Goal: Ask a question

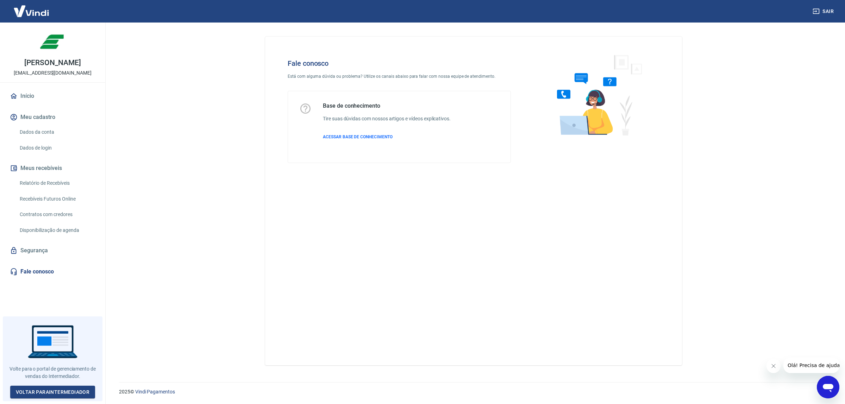
click at [830, 385] on icon "Abrir janela de mensagens" at bounding box center [828, 388] width 11 height 8
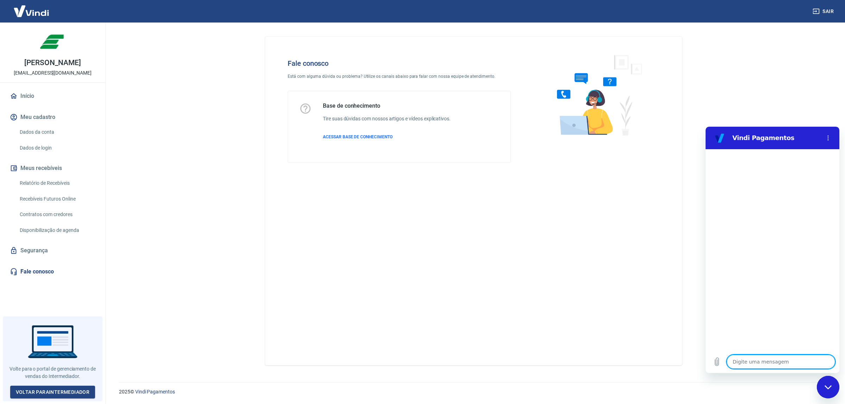
click at [760, 359] on textarea at bounding box center [781, 362] width 108 height 14
type textarea "o"
type textarea "x"
type textarea "ol"
type textarea "x"
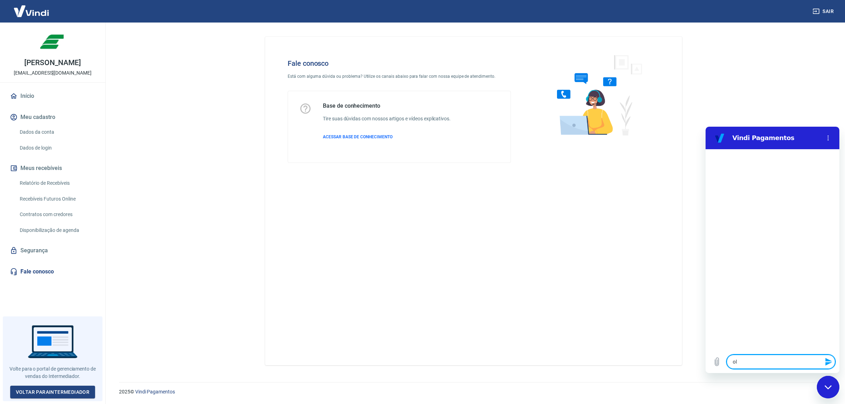
type textarea "ola"
type textarea "x"
type textarea "r"
type textarea "x"
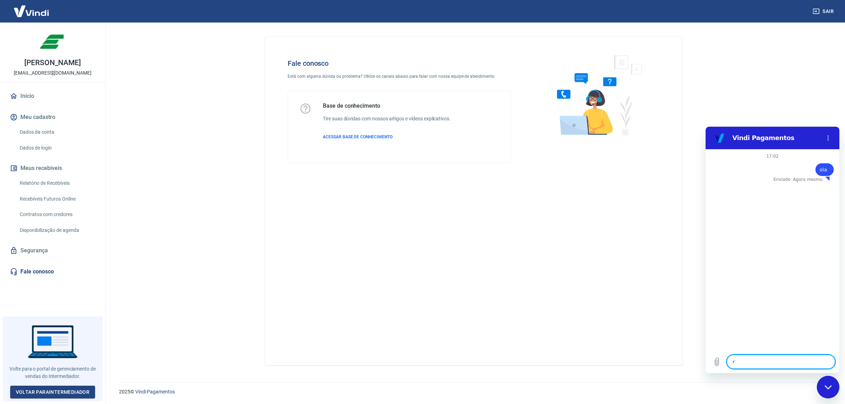
type textarea "re"
type textarea "x"
type textarea "rec"
type textarea "x"
type textarea "rece"
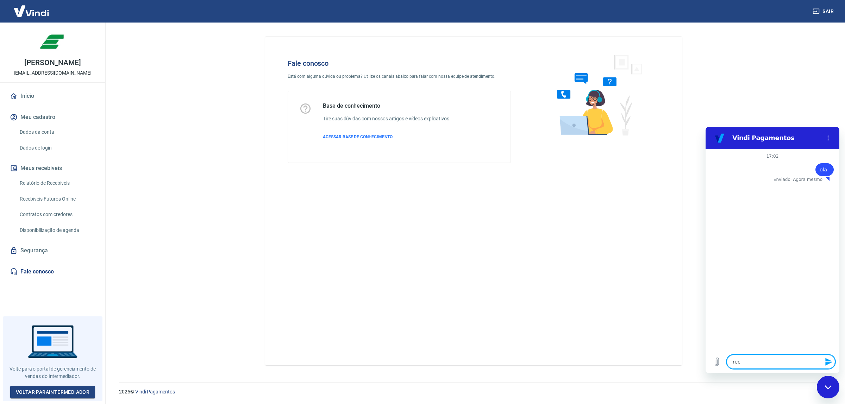
type textarea "x"
type textarea "receb"
type textarea "x"
type textarea "recebi"
type textarea "x"
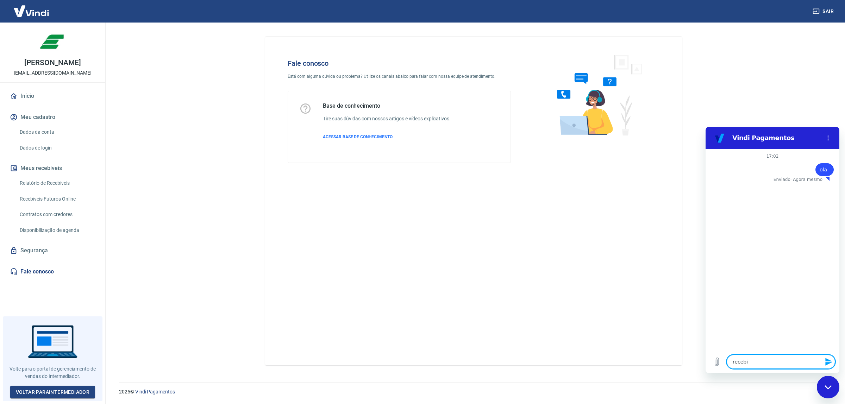
type textarea "recebi"
type textarea "x"
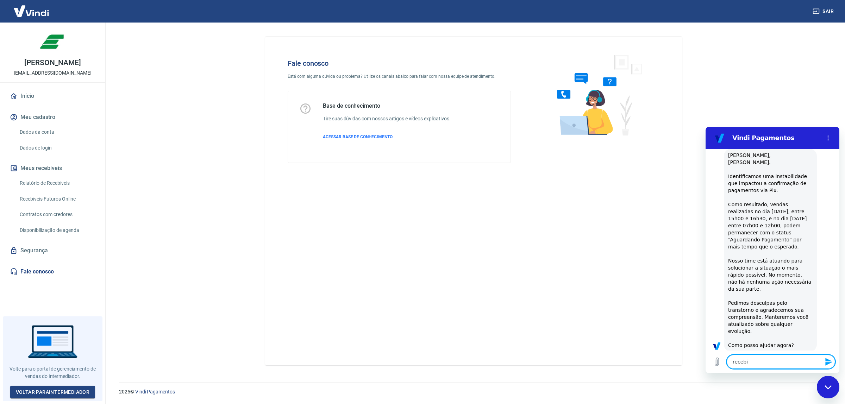
type textarea "recebi u"
type textarea "x"
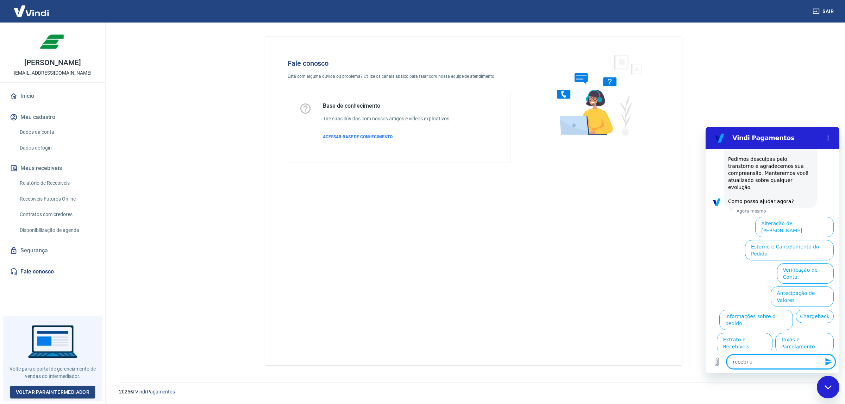
scroll to position [181, 0]
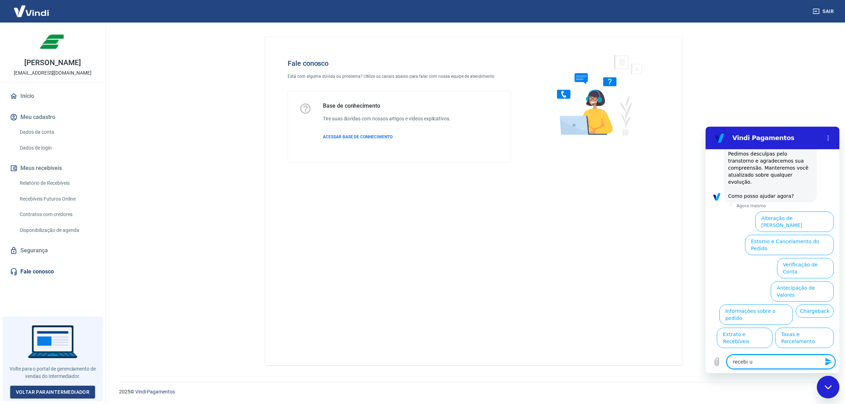
type textarea "recebi"
type textarea "x"
type textarea "recebi"
type textarea "x"
type textarea "receb"
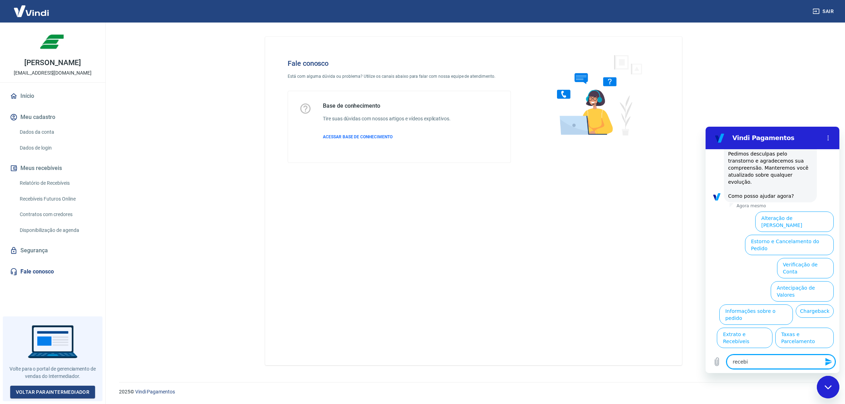
type textarea "x"
type textarea "rece"
type textarea "x"
type textarea "rec"
type textarea "x"
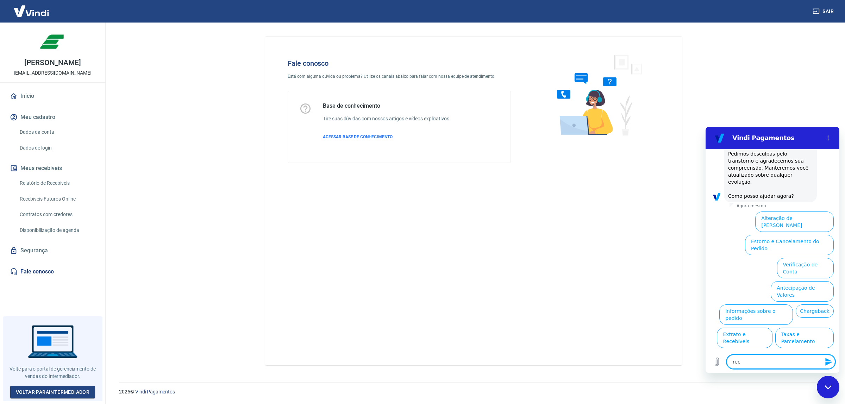
type textarea "re"
type textarea "x"
type textarea "r"
type textarea "x"
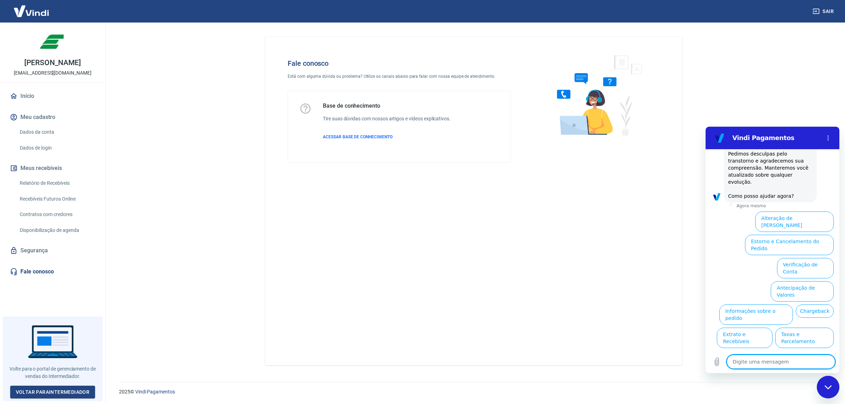
type textarea "r"
type textarea "x"
type textarea "re"
type textarea "x"
type textarea "rec"
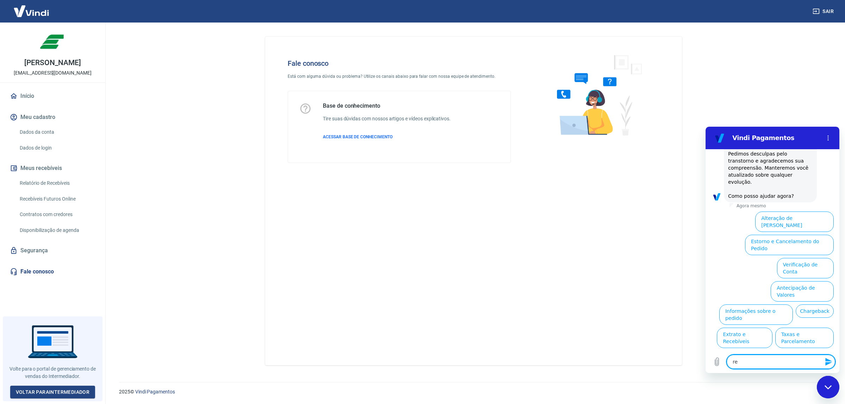
type textarea "x"
type textarea "rece"
type textarea "x"
type textarea "receb"
type textarea "x"
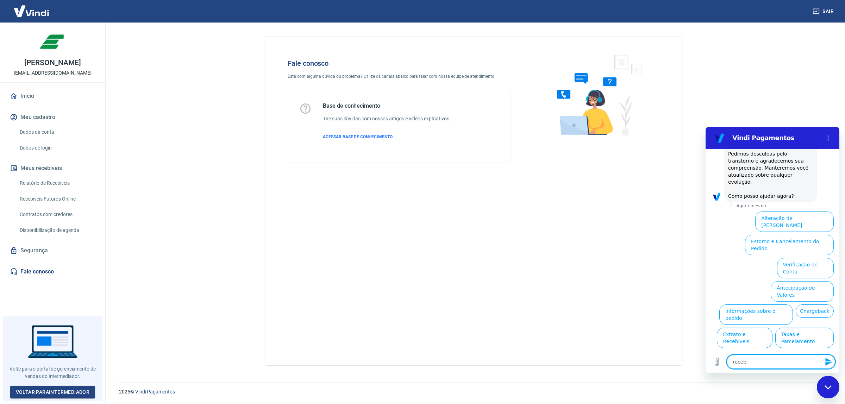
type textarea "recebi"
type textarea "x"
type textarea "recebi"
type textarea "x"
type textarea "recebi u"
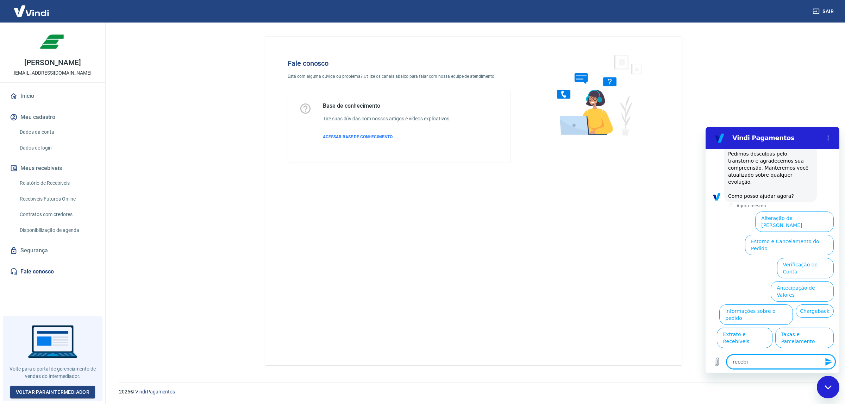
type textarea "x"
type textarea "recebi um"
type textarea "x"
type textarea "recebi um"
type textarea "x"
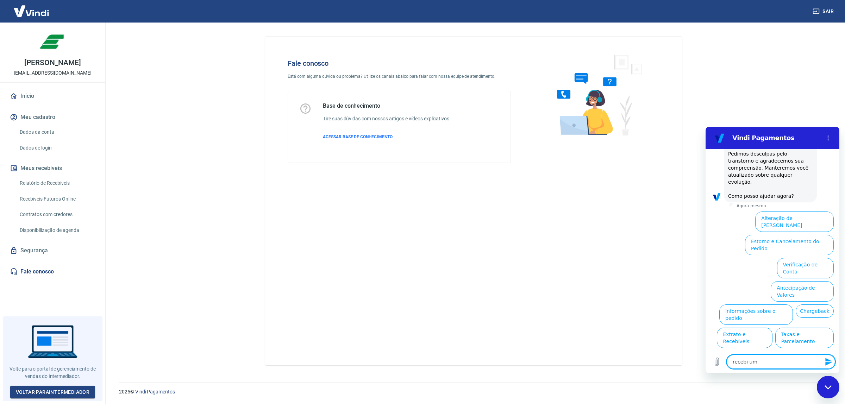
type textarea "recebi um b"
type textarea "x"
type textarea "recebi um bo"
type textarea "x"
type textarea "recebi um bol"
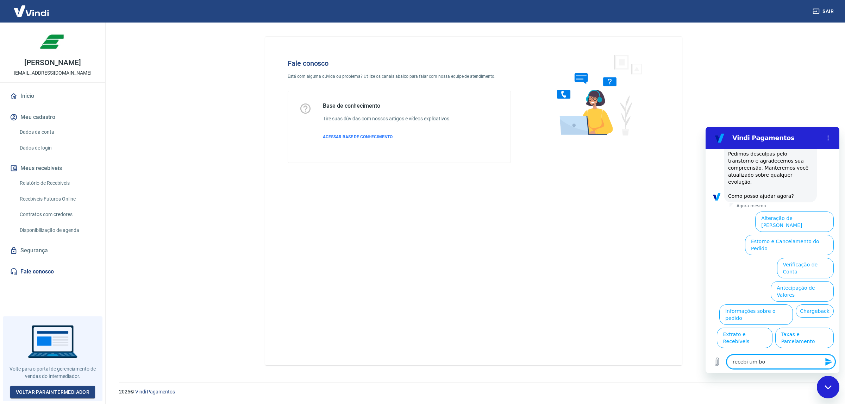
type textarea "x"
type textarea "recebi um bole"
type textarea "x"
type textarea "recebi um bolet"
type textarea "x"
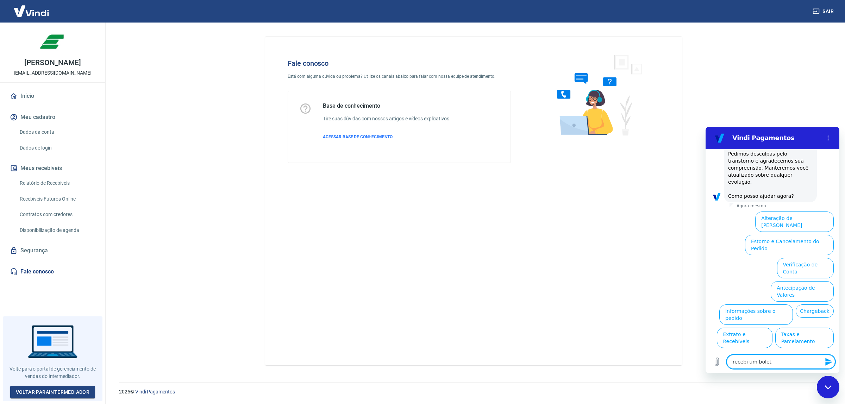
type textarea "recebi um boleto"
type textarea "x"
type textarea "recebi um boleto"
type textarea "x"
type textarea "recebi um boleto d"
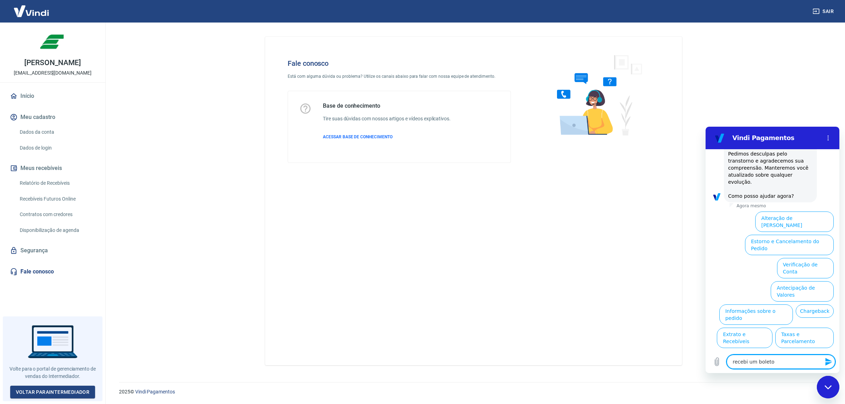
type textarea "x"
type textarea "recebi um boleto da"
type textarea "x"
type textarea "recebi um boleto da"
type textarea "x"
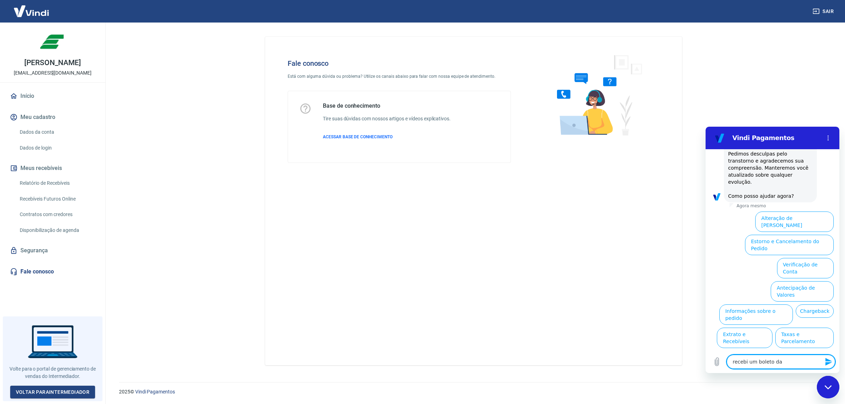
type textarea "recebi um boleto da t"
type textarea "x"
type textarea "recebi um boleto da tr"
type textarea "x"
type textarea "recebi um boleto da tra"
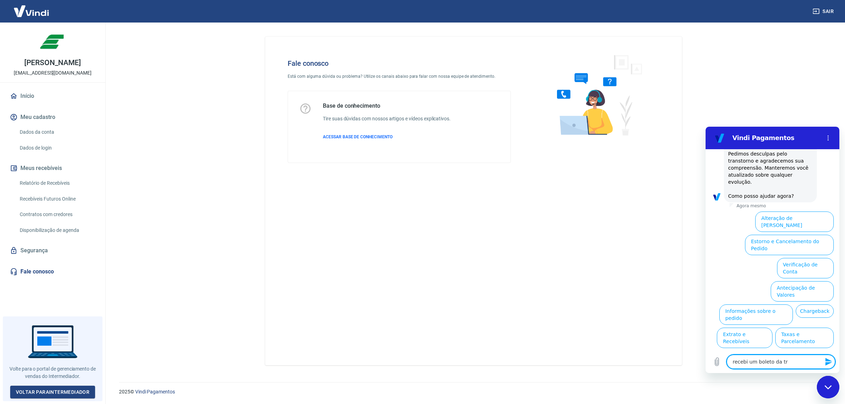
type textarea "x"
type textarea "recebi um boleto da tray"
type textarea "x"
type textarea "recebi um boleto da tray,"
type textarea "x"
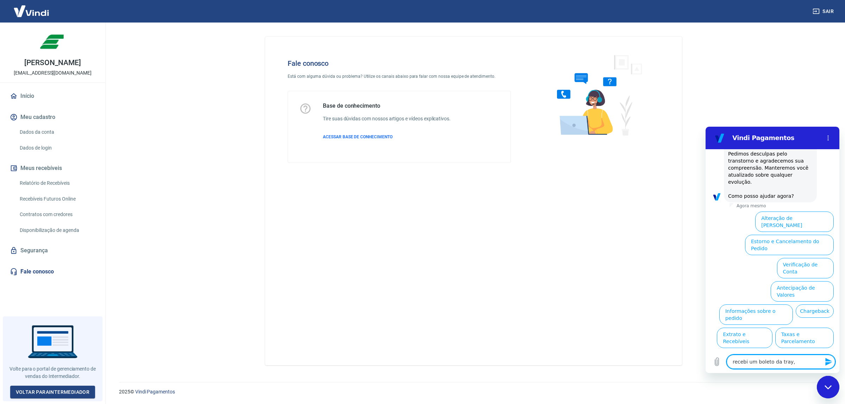
type textarea "recebi um boleto da tray,"
type textarea "x"
type textarea "recebi um boleto da tray, n"
type textarea "x"
type textarea "recebi um boleto da tray, no"
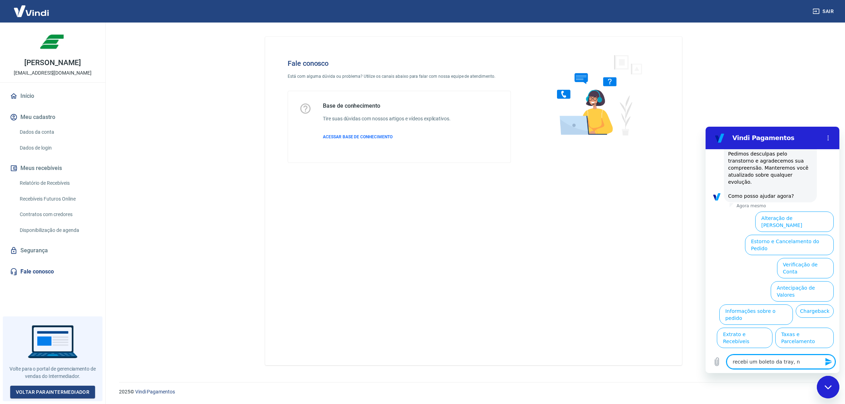
type textarea "x"
type textarea "recebi um boleto da tray, no"
type textarea "x"
type textarea "recebi um boleto da tray, no"
type textarea "x"
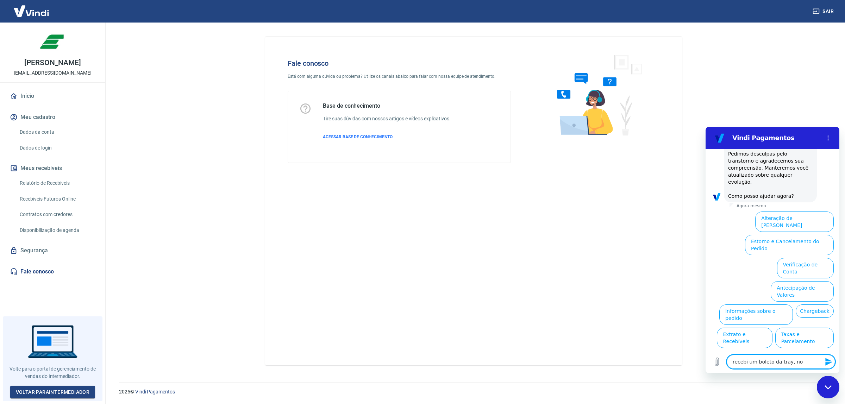
type textarea "recebi um boleto da tray, n"
type textarea "x"
type textarea "recebi um boleto da tray,"
type textarea "x"
type textarea "recebi um boleto da tray,"
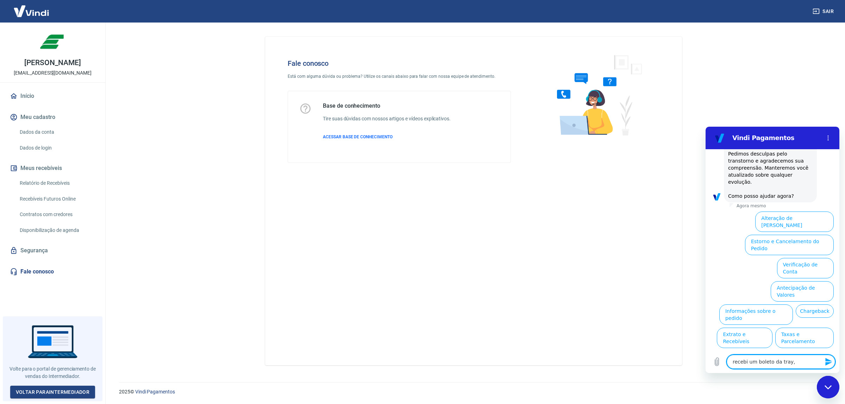
type textarea "x"
type textarea "recebi um boleto da tray"
type textarea "x"
type textarea "recebi um boleto da tra"
type textarea "x"
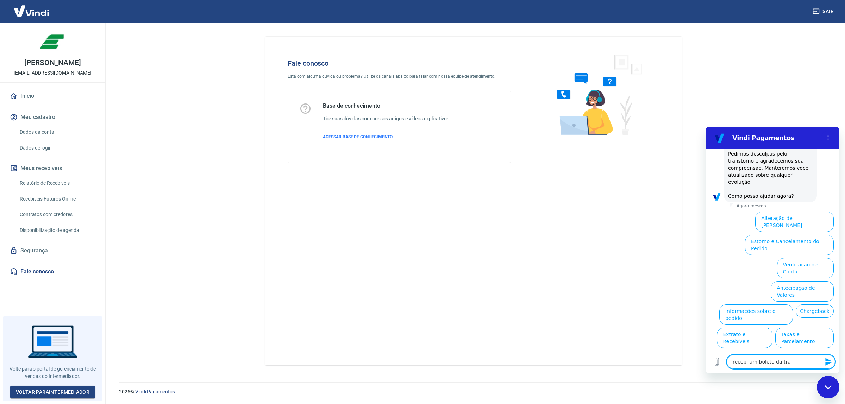
type textarea "recebi um boleto da tr"
type textarea "x"
type textarea "recebi um boleto da t"
type textarea "x"
type textarea "recebi um boleto da"
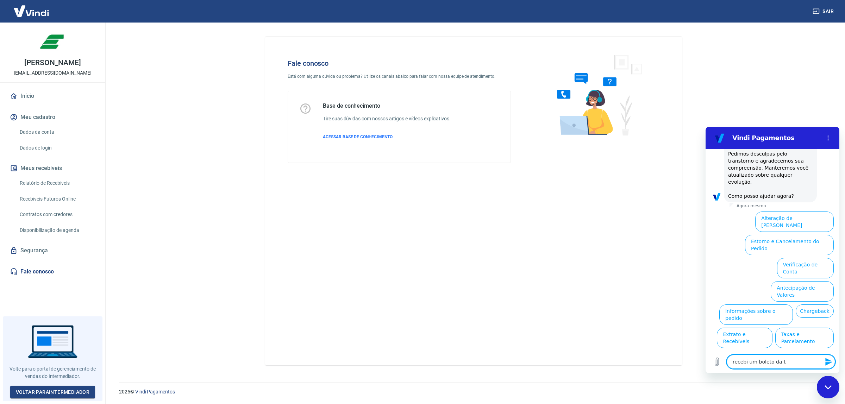
type textarea "x"
type textarea "recebi um boleto da y"
type textarea "x"
type textarea "recebi um boleto da ya"
type textarea "x"
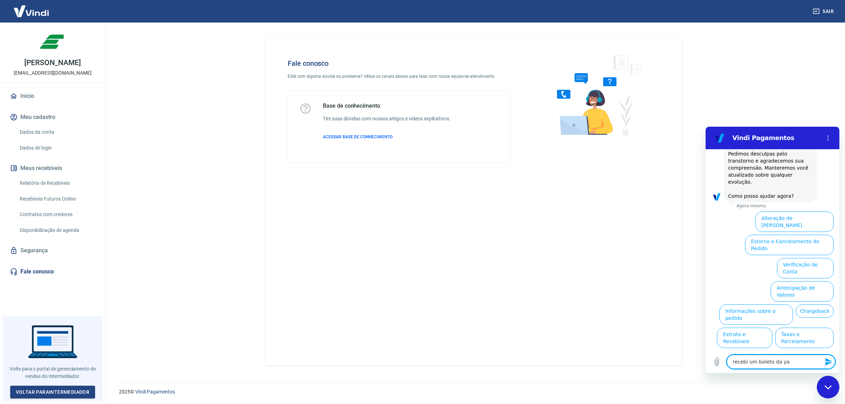
type textarea "recebi um boleto da yap"
type textarea "x"
type textarea "recebi um boleto da yapa"
type textarea "x"
type textarea "recebi um boleto da yapay"
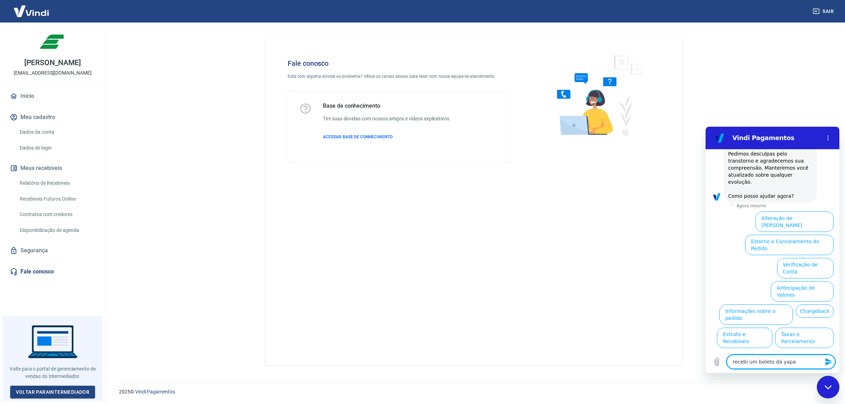
type textarea "x"
type textarea "recebi um boleto da yapay"
type textarea "x"
type textarea "recebi um boleto da yapay n"
type textarea "x"
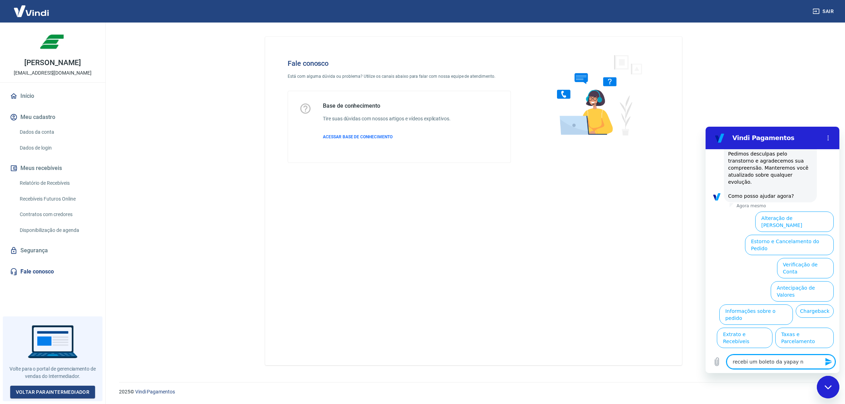
type textarea "recebi um boleto da yapay no"
type textarea "x"
type textarea "recebi um boleto da yapay no"
type textarea "x"
type textarea "recebi um boleto da yapay no v"
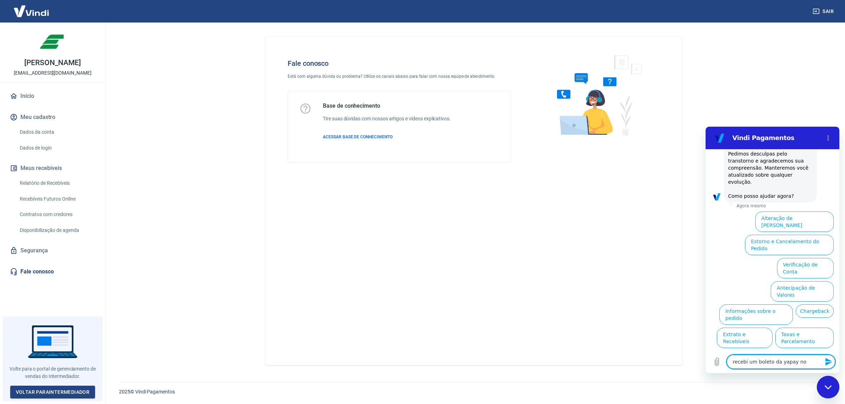
type textarea "x"
type textarea "recebi um boleto da yapay no va"
type textarea "x"
type textarea "recebi um boleto da yapay no val"
type textarea "x"
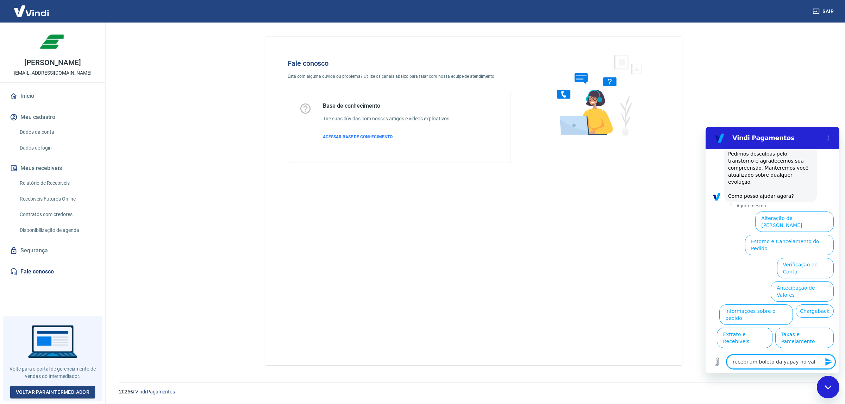
type textarea "recebi um boleto da yapay no valo"
type textarea "x"
type textarea "recebi um boleto da yapay no valor"
type textarea "x"
type textarea "recebi um boleto da yapay no valor"
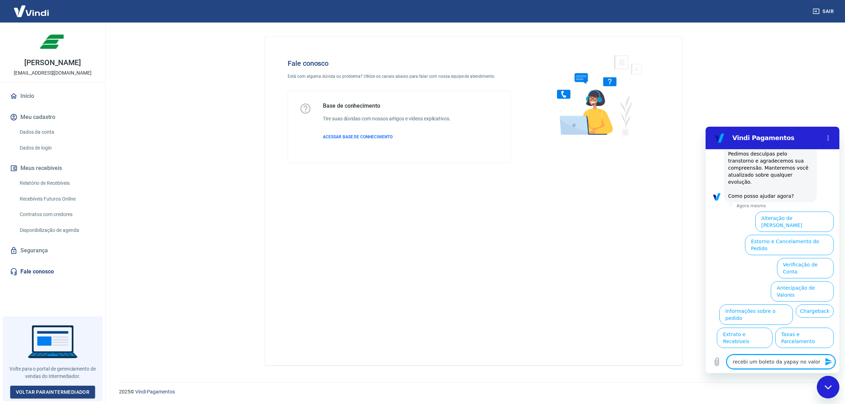
type textarea "x"
type textarea "recebi um boleto da yapay no valor d"
type textarea "x"
type textarea "recebi um boleto da yapay no valor de"
type textarea "x"
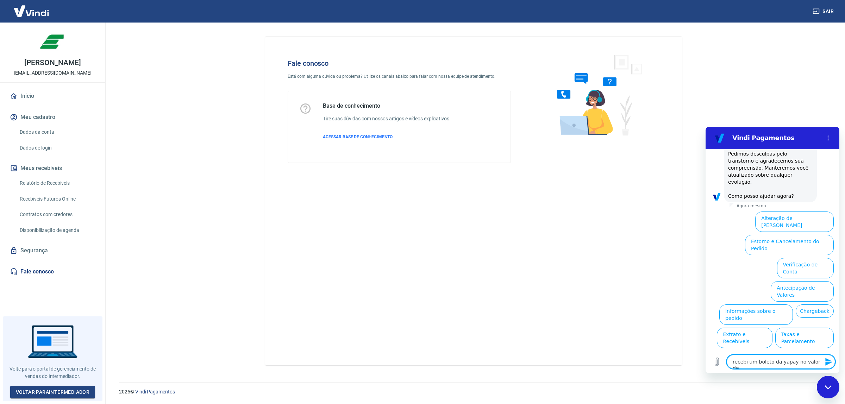
type textarea "recebi um boleto da yapay no valor de"
type textarea "x"
click at [768, 279] on li "Antecipação de Valores" at bounding box center [801, 290] width 66 height 23
click at [820, 363] on textarea "recebi um boleto da yapay no valor de" at bounding box center [781, 362] width 108 height 14
type textarea "recebi um boleto da yapay no valor de 8"
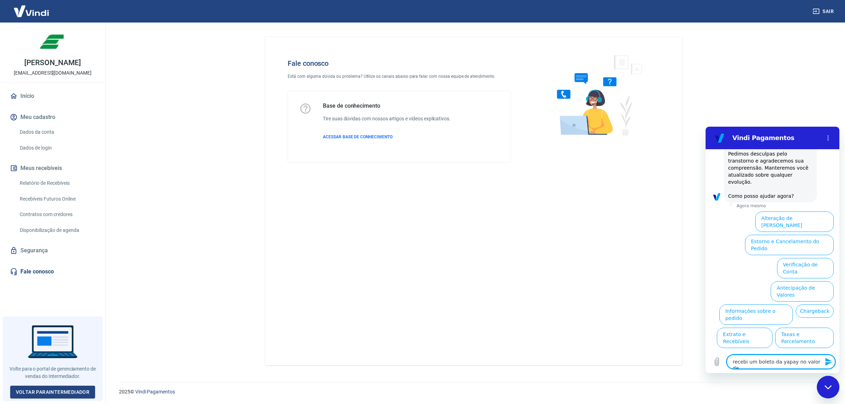
type textarea "x"
type textarea "recebi um boleto da yapay no valor de 88"
type textarea "x"
type textarea "recebi um boleto da yapay no valor de 880"
type textarea "x"
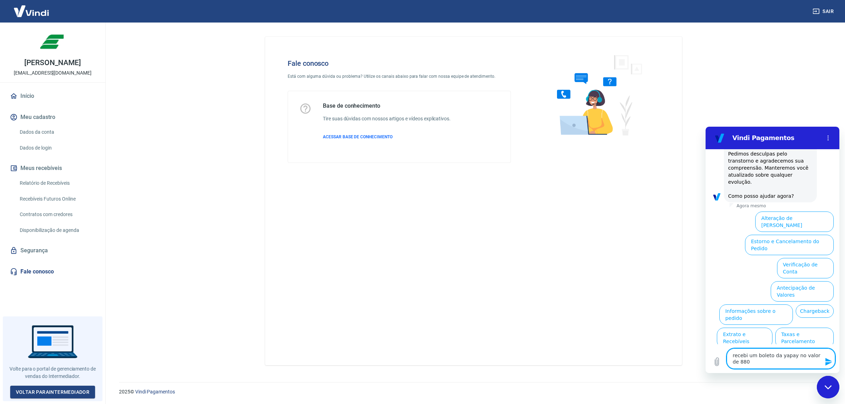
type textarea "recebi um boleto da yapay no valor de 8805"
type textarea "x"
type textarea "recebi um boleto da yapay no valor de 8805,"
type textarea "x"
type textarea "recebi um boleto da yapay no valor de 8805,2"
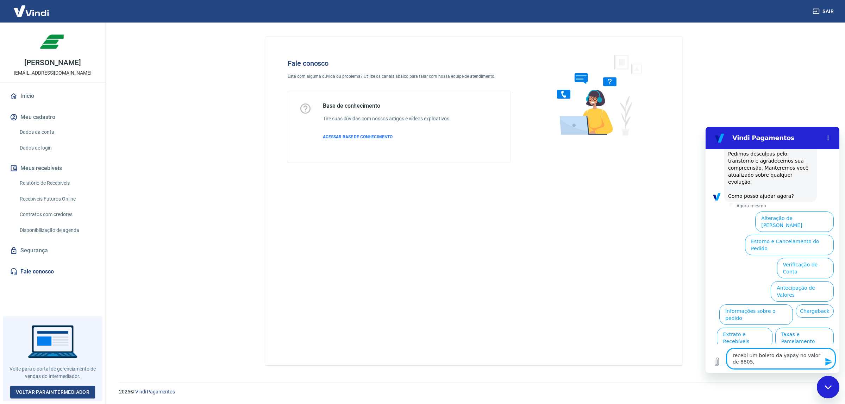
type textarea "x"
type textarea "recebi um boleto da yapay no valor de 8805,27"
type textarea "x"
type textarea "recebi um boleto da yapay no valor de 8805,27"
type textarea "x"
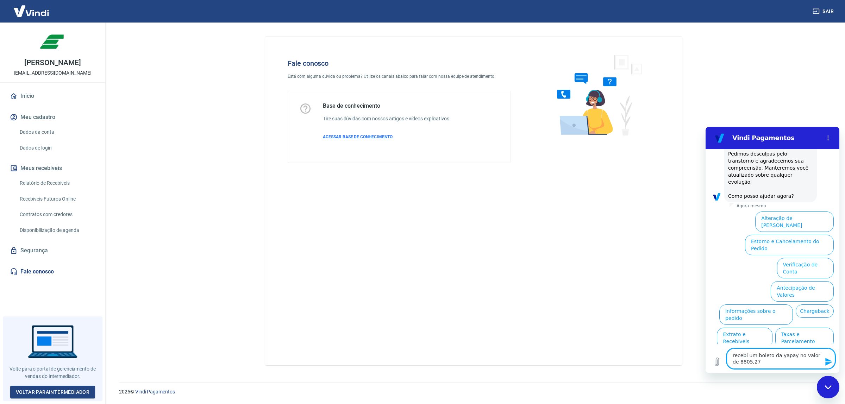
type textarea "recebi um boleto da yapay no valor de 8805,27"
type textarea "x"
type textarea "recebi um boleto da yapay no valor de 8805,27,"
type textarea "x"
type textarea "recebi um boleto da yapay no valor de 8805,27,"
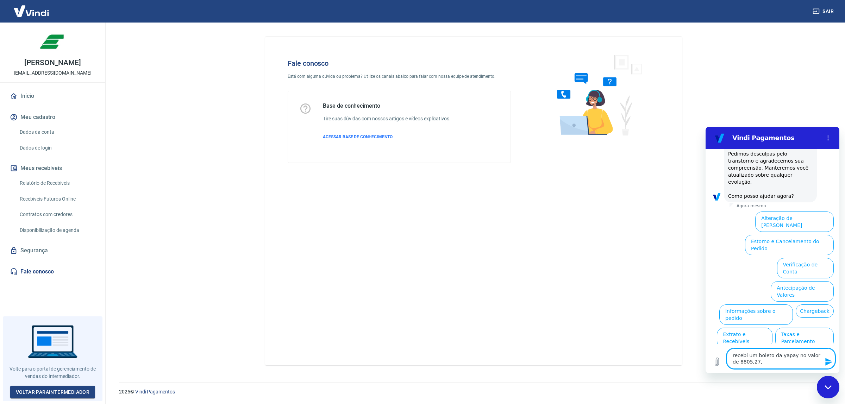
type textarea "x"
type textarea "recebi um boleto da yapay no valor de 8805,27, g"
type textarea "x"
type textarea "recebi um boleto da yapay no valor de 8805,27, go"
type textarea "x"
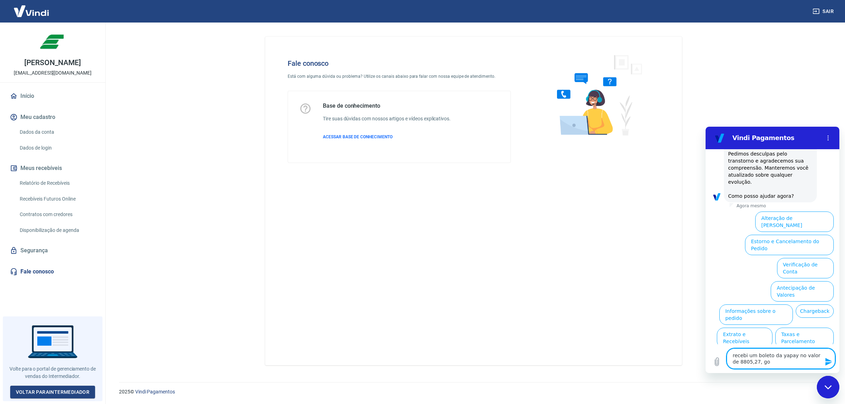
type textarea "recebi um boleto da yapay no valor de 8805,27, gos"
type textarea "x"
type textarea "recebi um boleto da yapay no valor de 8805,27, gost"
type textarea "x"
type textarea "recebi um boleto da yapay no valor de 8805,27, gosta"
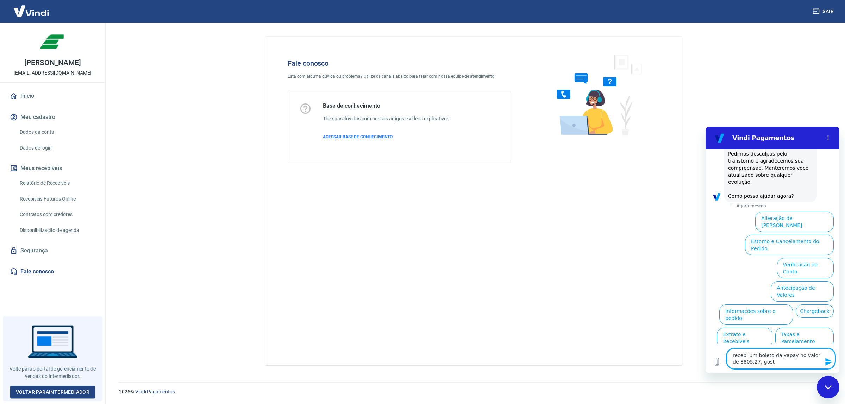
type textarea "x"
type textarea "recebi um boleto da yapay no valor de 8805,27, gostar"
type textarea "x"
type textarea "recebi um boleto da yapay no valor de 8805,27, gostari"
type textarea "x"
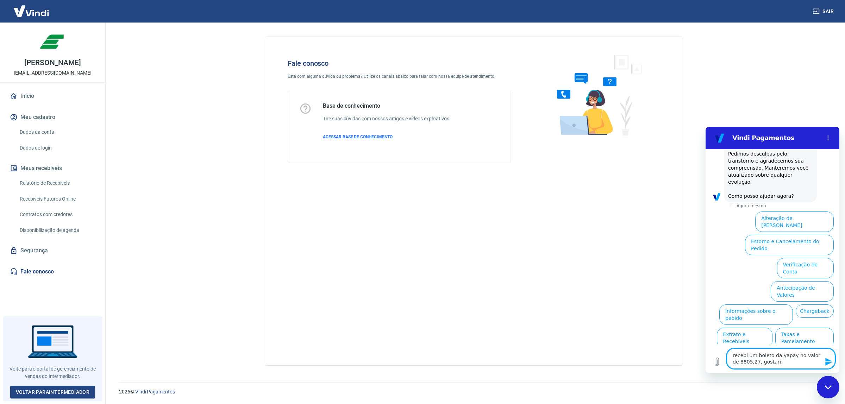
type textarea "recebi um boleto da yapay no valor de 8805,27, gostaria"
type textarea "x"
type textarea "recebi um boleto da yapay no valor de 8805,27, gostaria"
type textarea "x"
type textarea "recebi um boleto da yapay no valor de 8805,27, gostaria d"
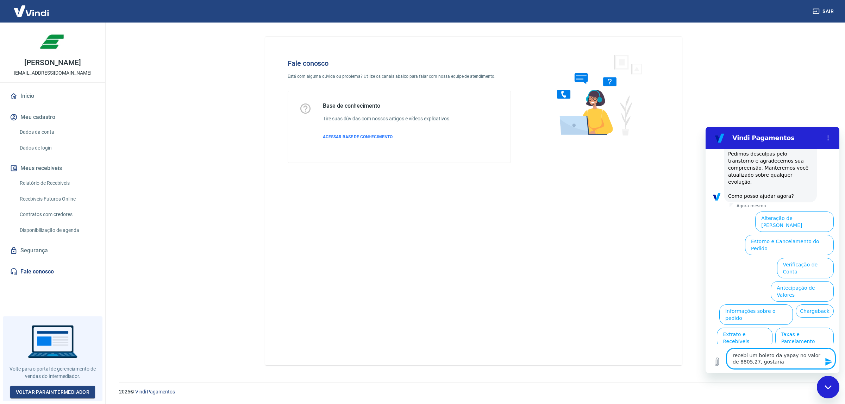
type textarea "x"
type textarea "recebi um boleto da yapay no valor de 8805,27, gostaria de"
type textarea "x"
type textarea "recebi um boleto da yapay no valor de 8805,27, gostaria de"
type textarea "x"
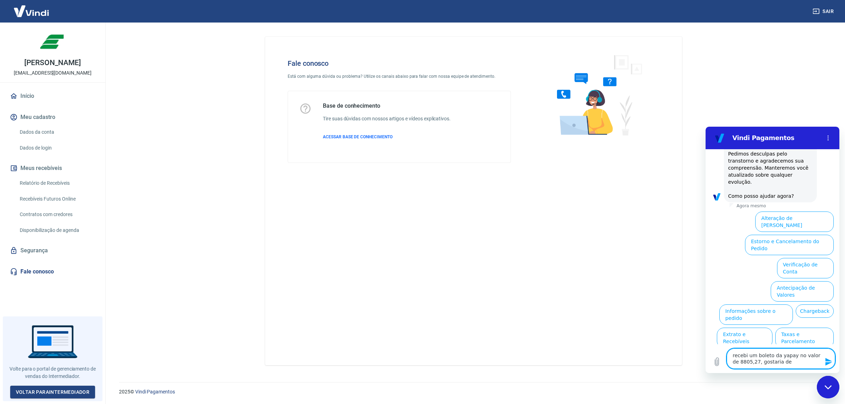
type textarea "recebi um boleto da yapay no valor de 8805,27, gostaria de s"
type textarea "x"
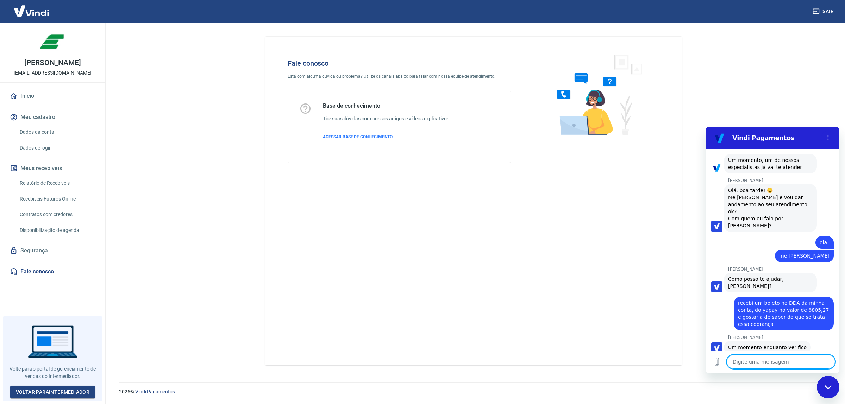
scroll to position [629, 0]
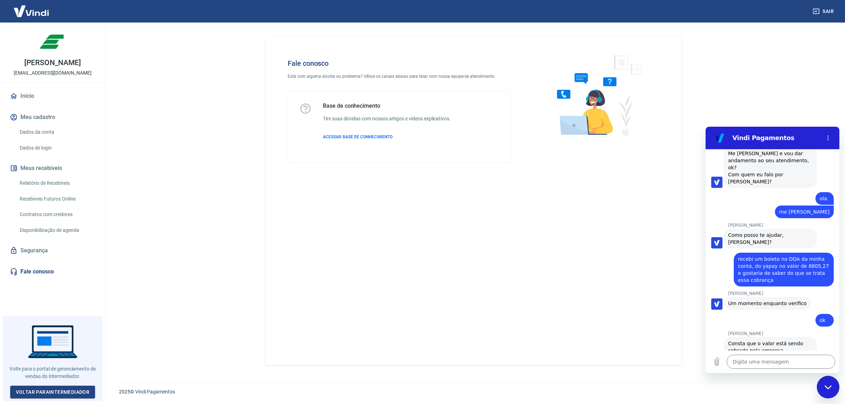
click at [507, 281] on div "Fale conosco Está com alguma dúvida ou problema? Utilize os canais abaixo para …" at bounding box center [473, 201] width 417 height 329
click at [750, 366] on textarea at bounding box center [781, 362] width 108 height 14
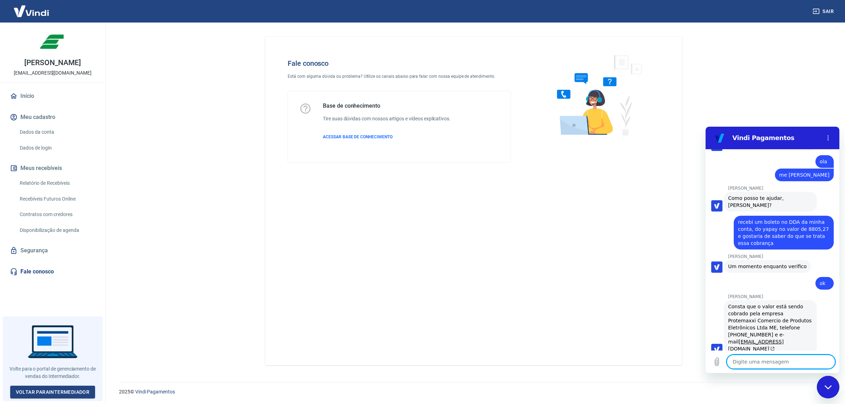
scroll to position [703, 0]
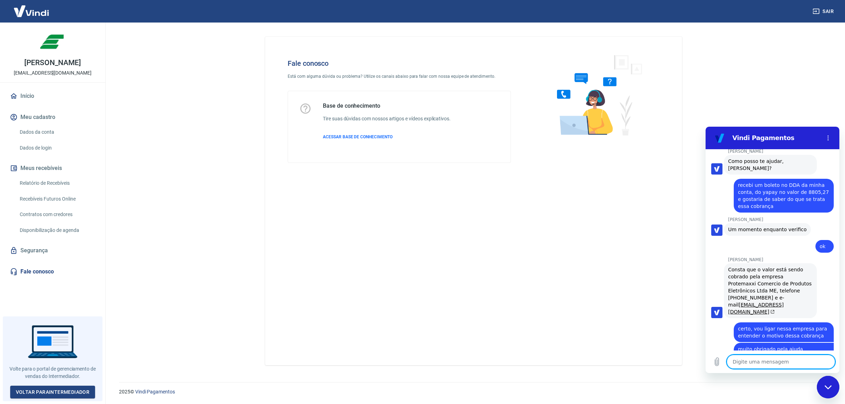
click at [769, 357] on textarea at bounding box center [781, 362] width 108 height 14
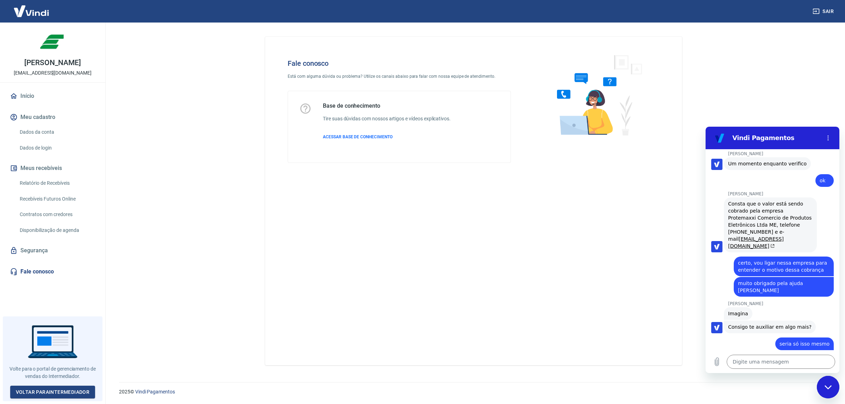
scroll to position [770, 0]
drag, startPoint x: 811, startPoint y: 104, endPoint x: 804, endPoint y: 101, distance: 7.6
click at [808, 102] on main "Fale conosco Está com alguma dúvida ou problema? Utilize os canais abaixo para …" at bounding box center [473, 214] width 743 height 382
